Goal: Information Seeking & Learning: Learn about a topic

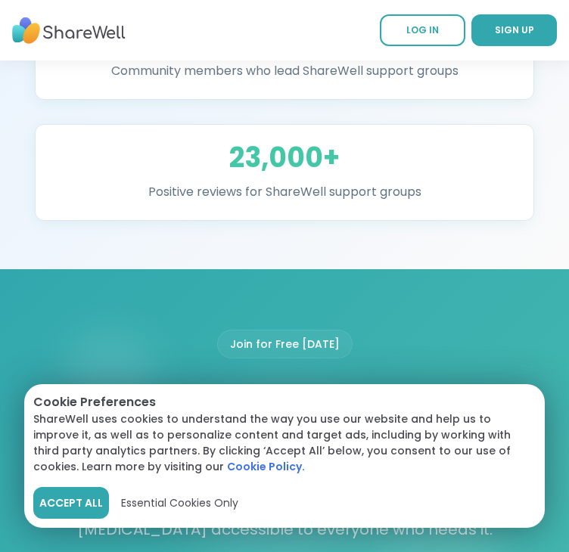
scroll to position [1773, 0]
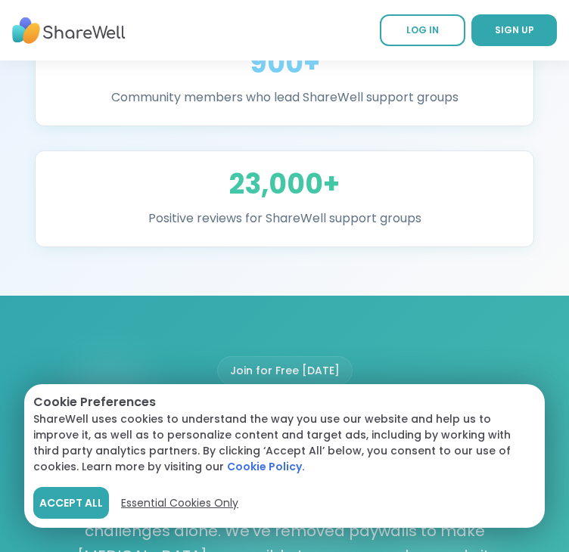
click at [199, 505] on span "Essential Cookies Only" at bounding box center [179, 504] width 117 height 16
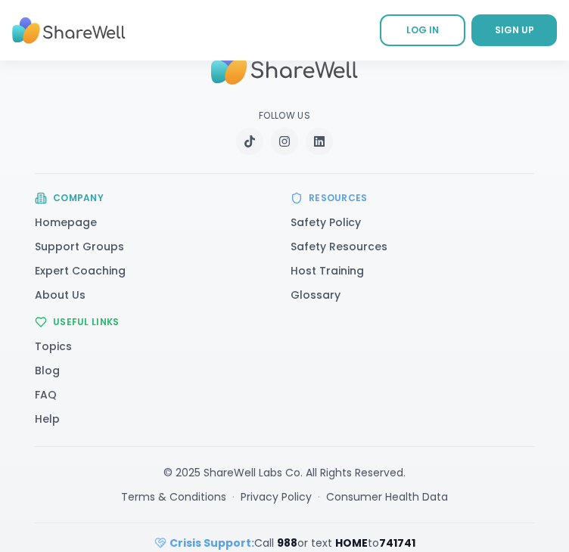
scroll to position [3878, 0]
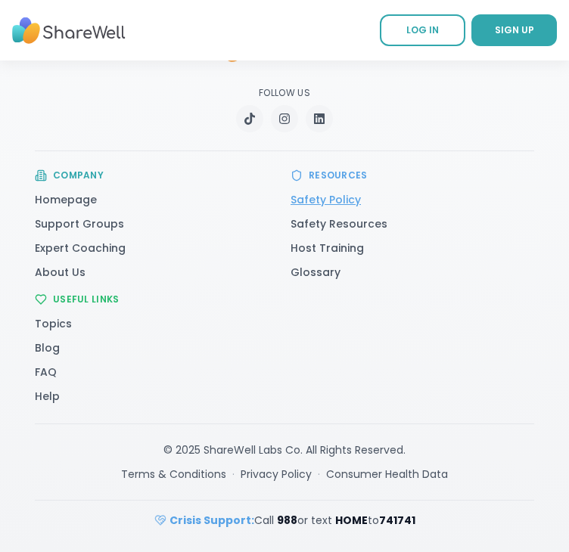
click at [342, 204] on link "Safety Policy" at bounding box center [326, 199] width 70 height 15
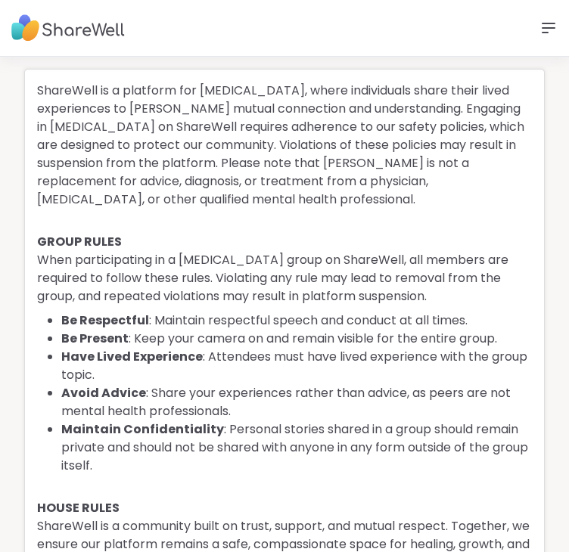
click at [549, 25] on icon at bounding box center [548, 28] width 18 height 18
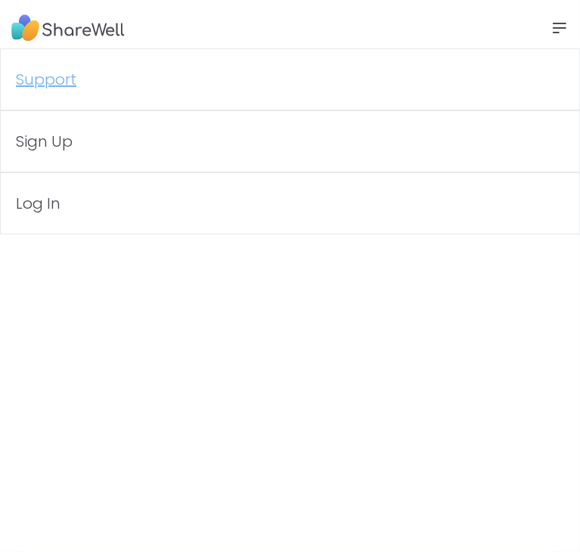
click at [53, 79] on link "Support" at bounding box center [290, 79] width 580 height 62
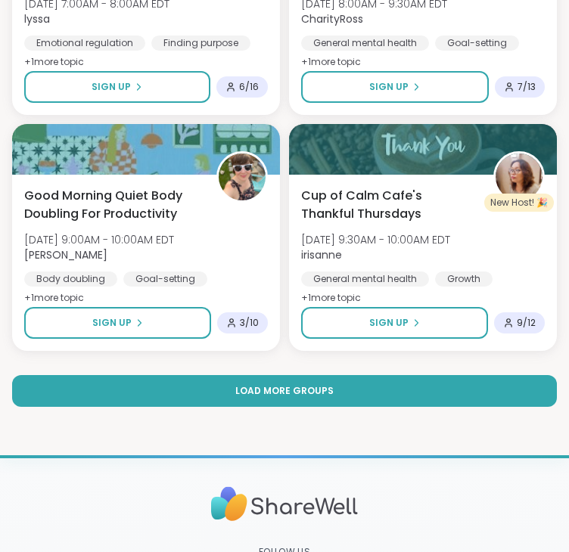
scroll to position [4118, 0]
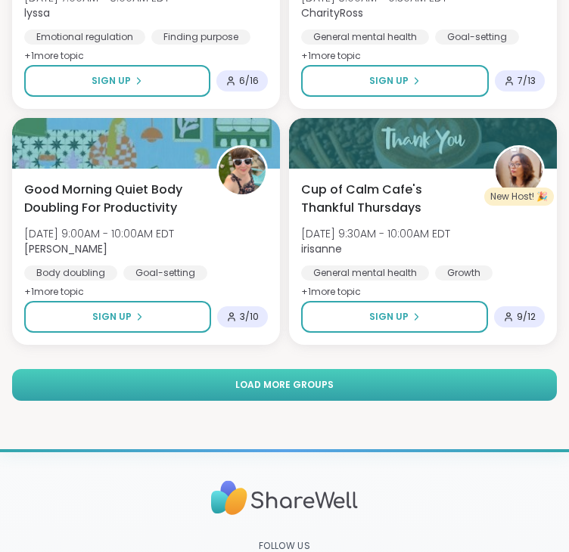
click at [474, 382] on button "Load more groups" at bounding box center [284, 385] width 545 height 32
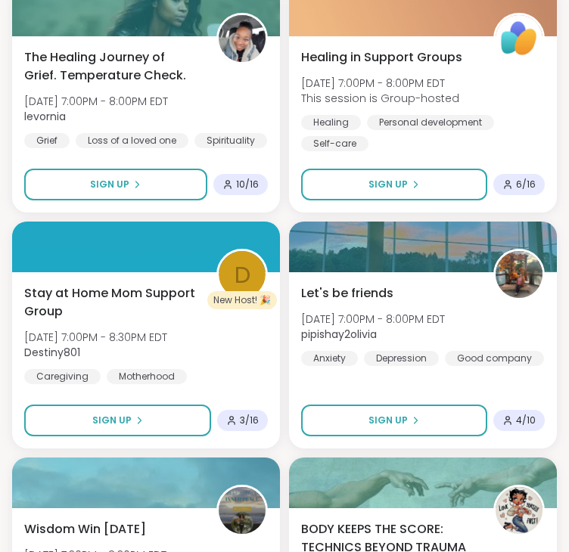
scroll to position [0, 0]
